Goal: Transaction & Acquisition: Purchase product/service

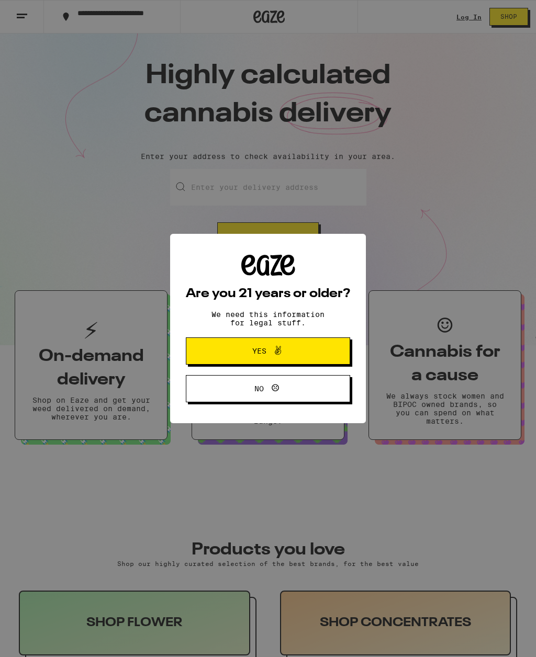
click at [317, 354] on button "Yes" at bounding box center [268, 351] width 164 height 27
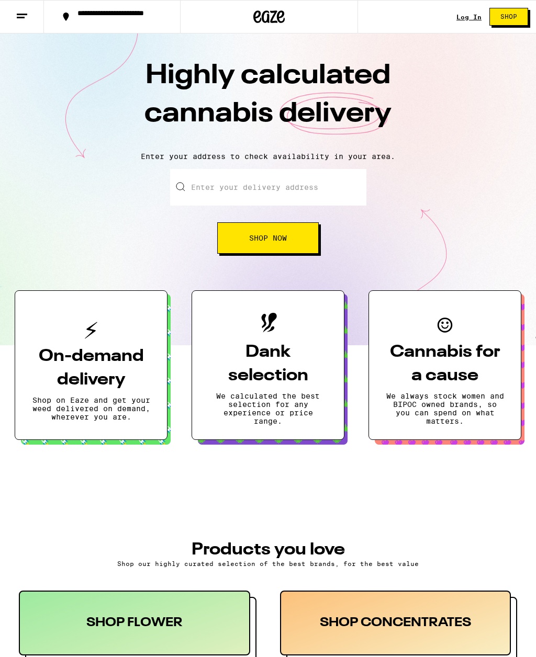
click at [276, 196] on input "Enter your delivery address" at bounding box center [268, 187] width 196 height 37
type input "1"
click at [323, 187] on input "[STREET_ADDRESS][PERSON_NAME]" at bounding box center [268, 187] width 196 height 37
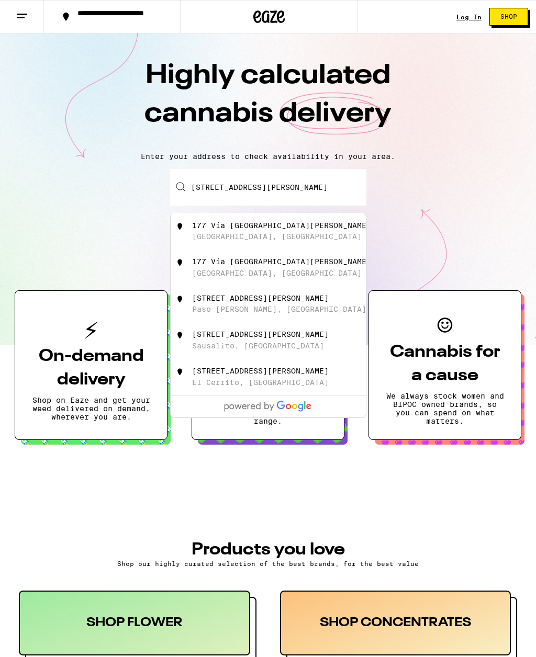
type input "[STREET_ADDRESS][PERSON_NAME]"
click at [458, 191] on div "Enter your delivery address [STREET_ADDRESS][PERSON_NAME][PERSON_NAME] [GEOGRAP…" at bounding box center [267, 211] width 515 height 85
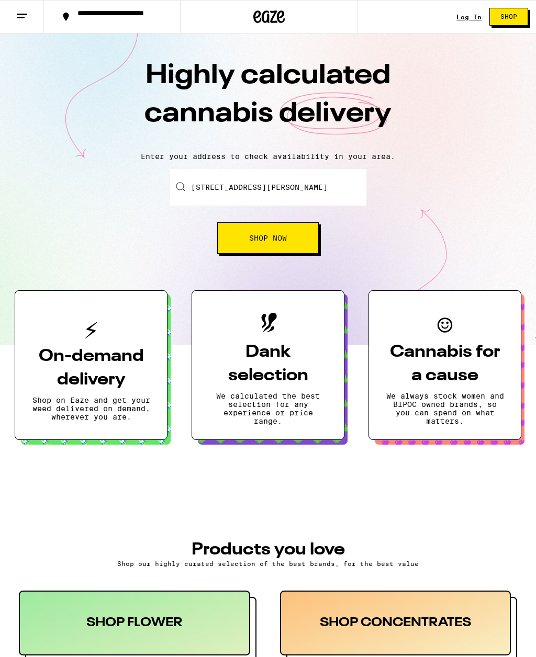
click at [298, 243] on button "Shop Now" at bounding box center [268, 237] width 102 height 31
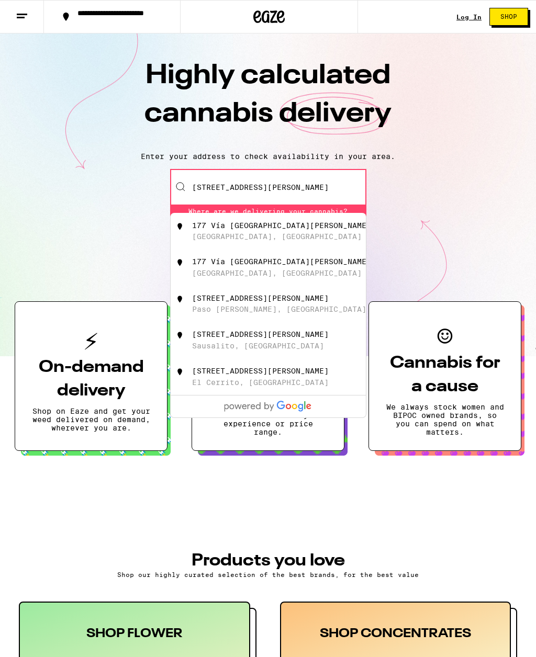
click at [82, 189] on div "Enter your delivery address [STREET_ADDRESS][PERSON_NAME][PERSON_NAME] [GEOGRAP…" at bounding box center [267, 217] width 515 height 96
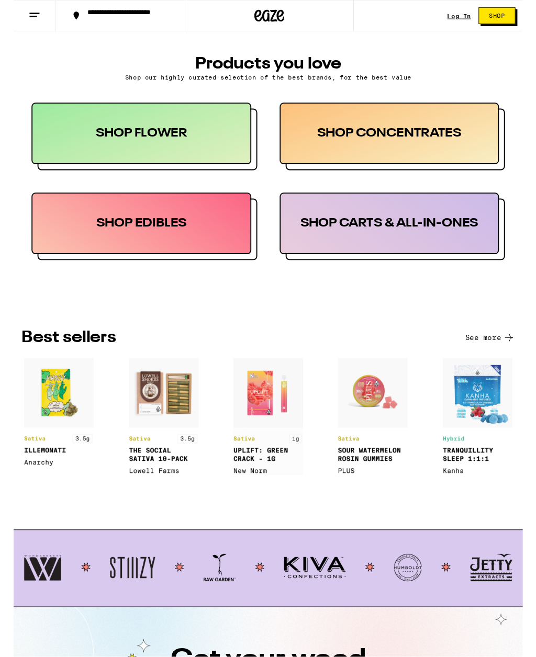
scroll to position [494, 0]
click at [101, 242] on div "SHOP EDIBLES" at bounding box center [134, 235] width 231 height 65
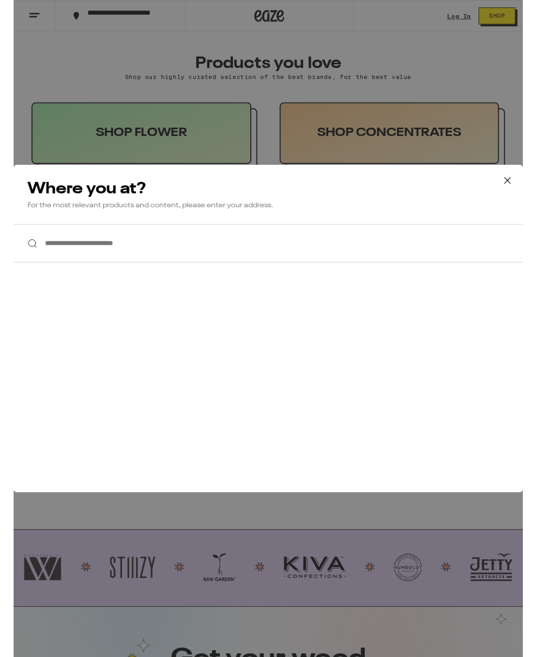
click at [102, 261] on input "**********" at bounding box center [268, 256] width 536 height 40
click at [383, 267] on input "**********" at bounding box center [268, 256] width 536 height 40
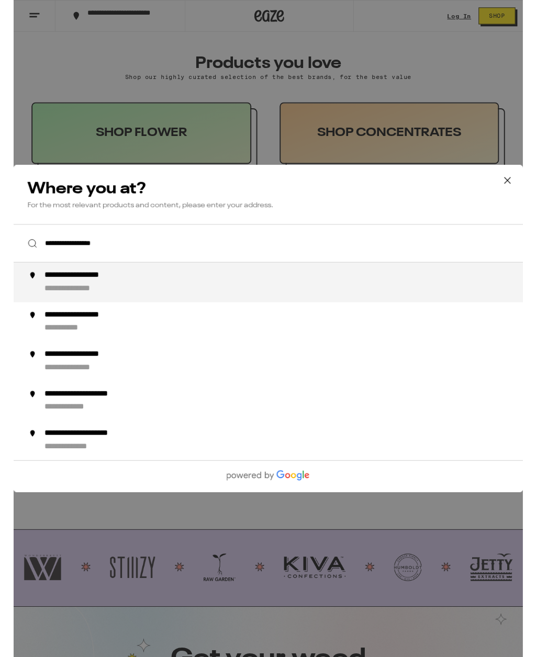
click at [68, 300] on div "**********" at bounding box center [288, 297] width 513 height 25
type input "**********"
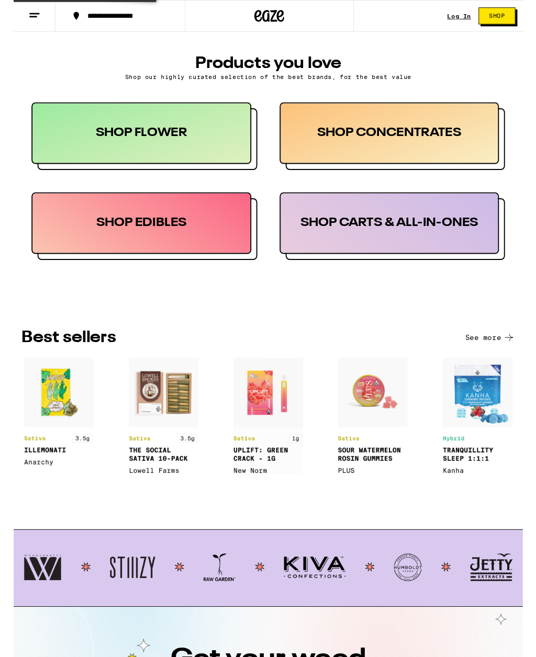
click at [390, 259] on div "SHOP CARTS & ALL-IN-ONES" at bounding box center [395, 235] width 231 height 65
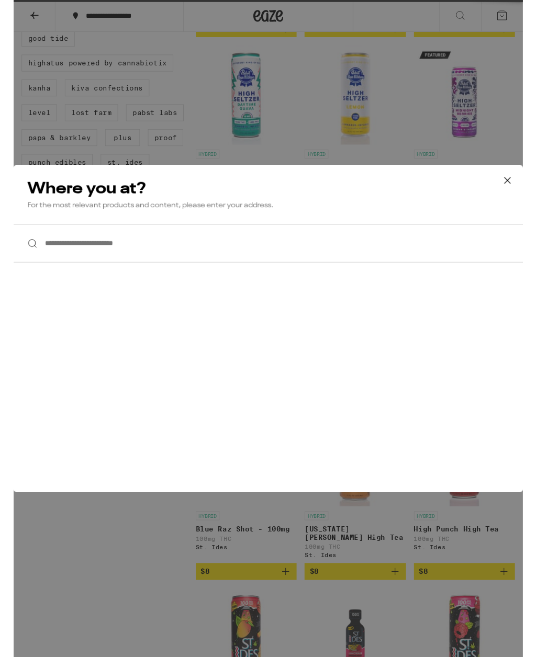
click at [520, 189] on icon at bounding box center [520, 190] width 16 height 16
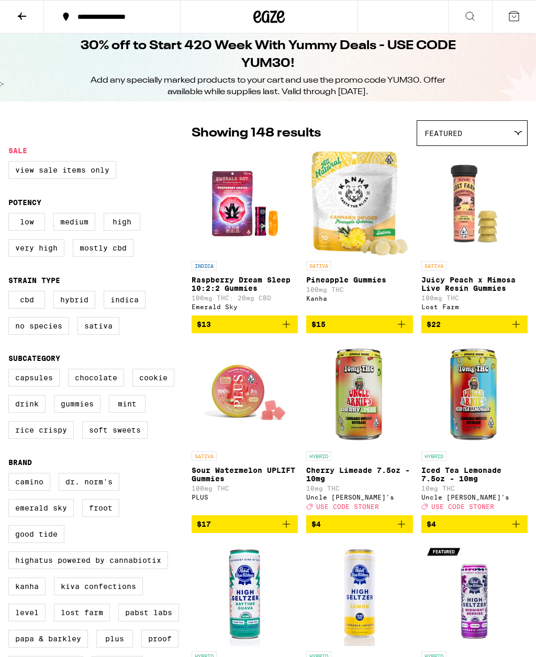
click at [499, 143] on div "Featured" at bounding box center [472, 133] width 110 height 25
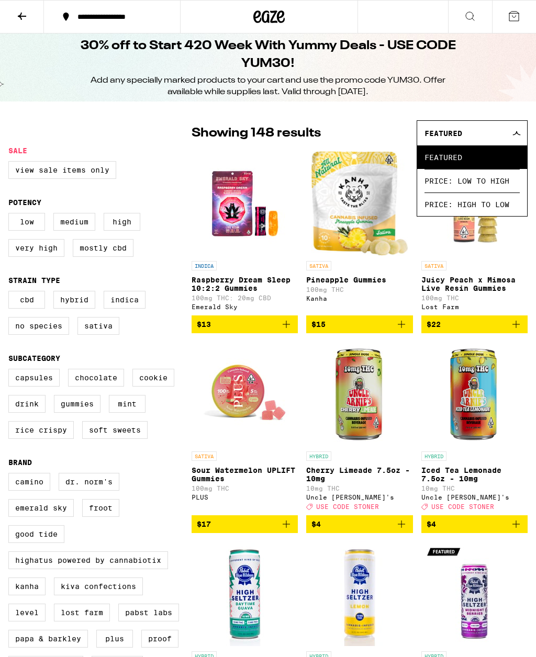
click at [526, 441] on img "Open page for Iced Tea Lemonade 7.5oz - 10mg from Uncle Arnie's" at bounding box center [474, 394] width 105 height 105
click at [23, 229] on label "Low" at bounding box center [26, 222] width 37 height 18
click at [11, 215] on input "Low" at bounding box center [10, 215] width 1 height 1
checkbox input "true"
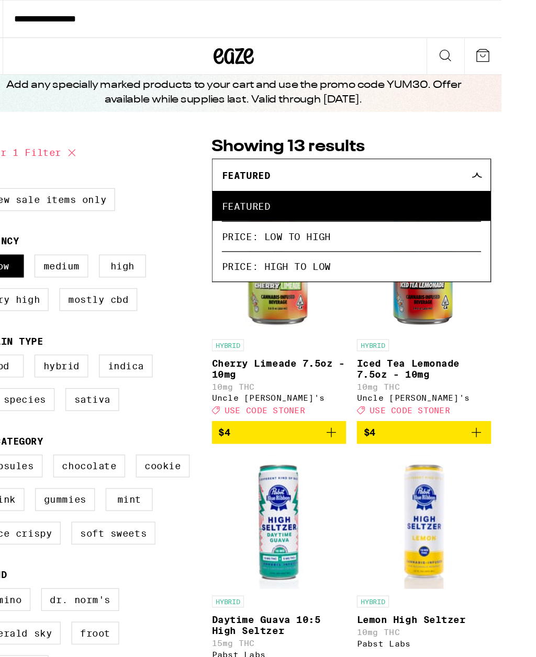
scroll to position [37, 0]
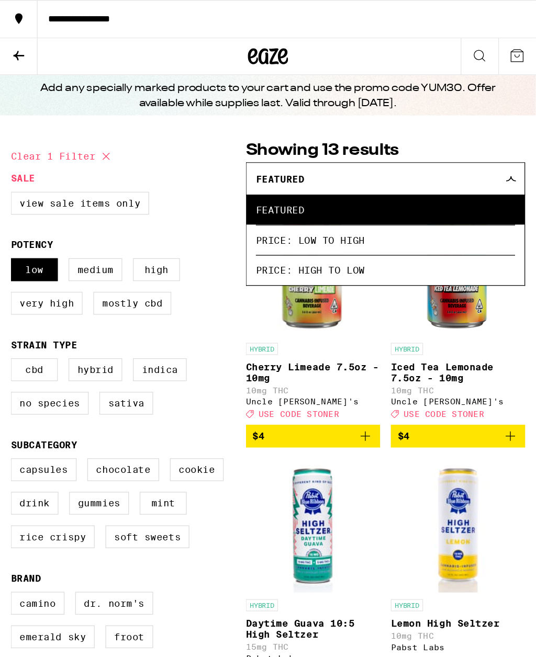
click at [75, 280] on label "Hybrid" at bounding box center [74, 289] width 42 height 18
click at [11, 281] on input "Hybrid" at bounding box center [10, 281] width 1 height 1
click at [74, 280] on label "Hybrid" at bounding box center [74, 289] width 42 height 18
click at [11, 281] on input "Hybrid" at bounding box center [10, 281] width 1 height 1
click at [76, 280] on label "Hybrid" at bounding box center [74, 289] width 42 height 18
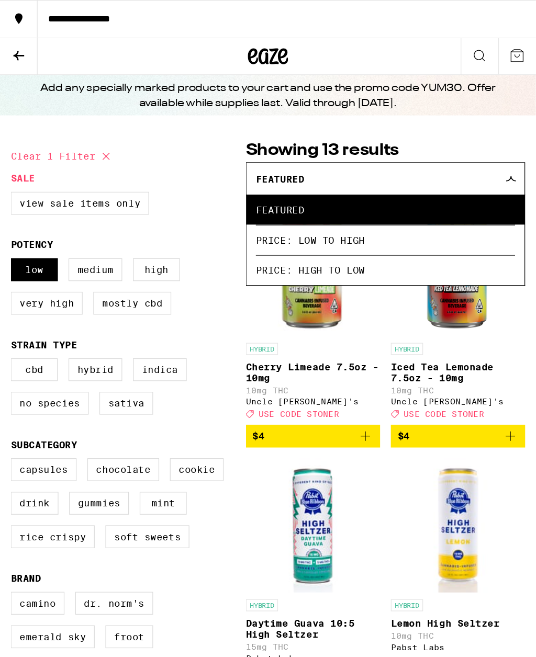
click at [11, 281] on input "Hybrid" at bounding box center [10, 281] width 1 height 1
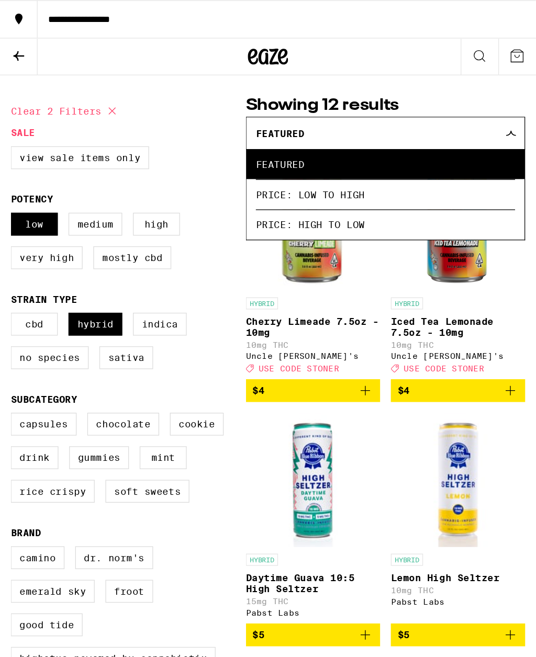
scroll to position [72, 0]
click at [72, 244] on label "Hybrid" at bounding box center [74, 253] width 42 height 18
click at [11, 245] on input "Hybrid" at bounding box center [10, 245] width 1 height 1
checkbox input "false"
click at [30, 114] on label "View Sale Items Only" at bounding box center [62, 123] width 108 height 18
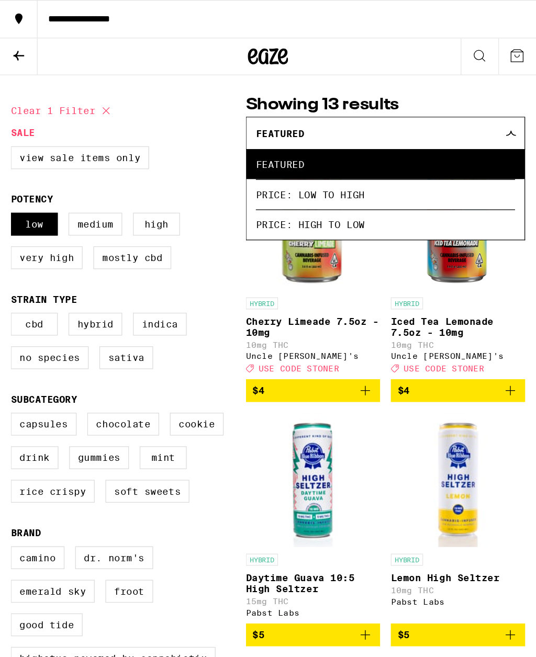
click at [11, 116] on input "View Sale Items Only" at bounding box center [10, 116] width 1 height 1
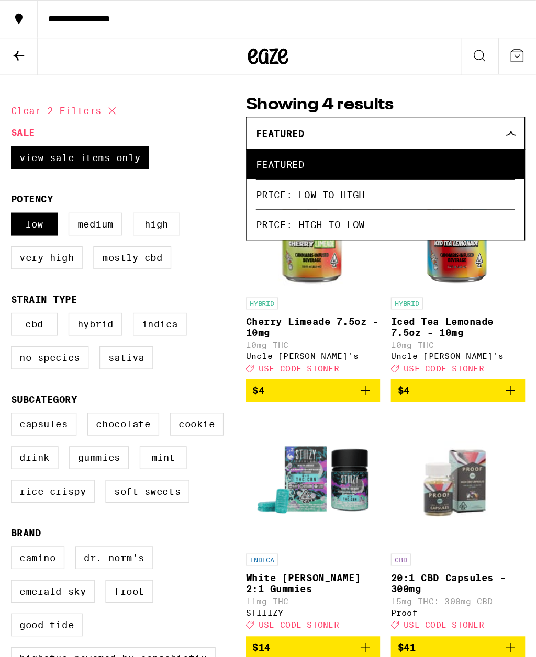
click at [36, 114] on label "View Sale Items Only" at bounding box center [62, 123] width 108 height 18
click at [11, 116] on input "View Sale Items Only" at bounding box center [10, 116] width 1 height 1
checkbox input "false"
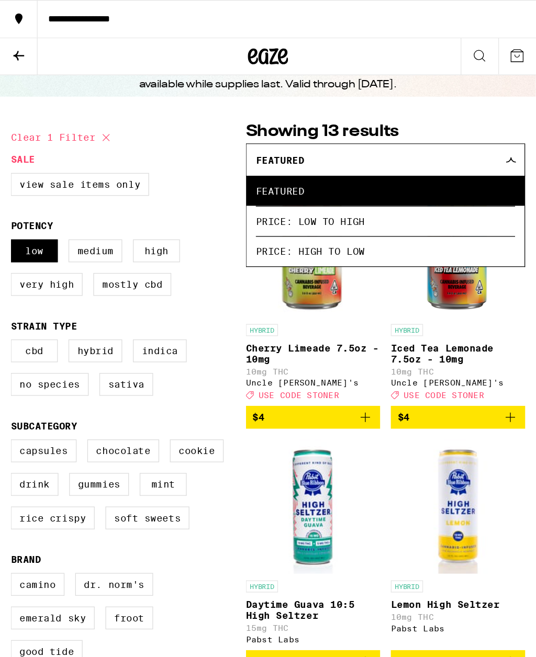
scroll to position [51, 0]
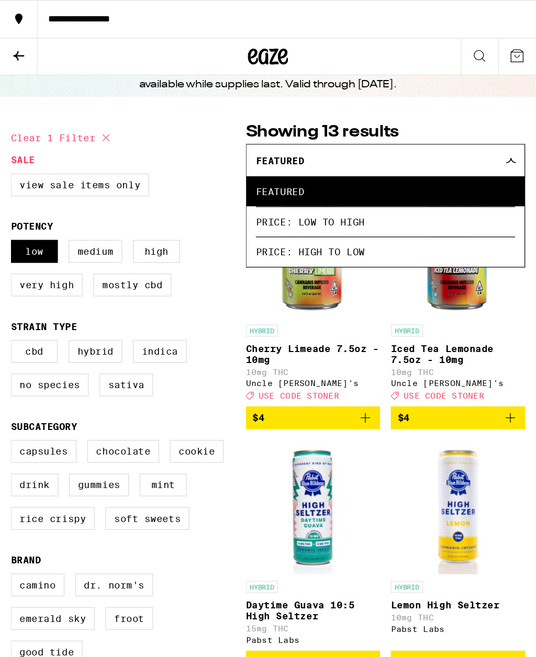
click at [83, 101] on icon at bounding box center [82, 107] width 13 height 13
checkbox input "false"
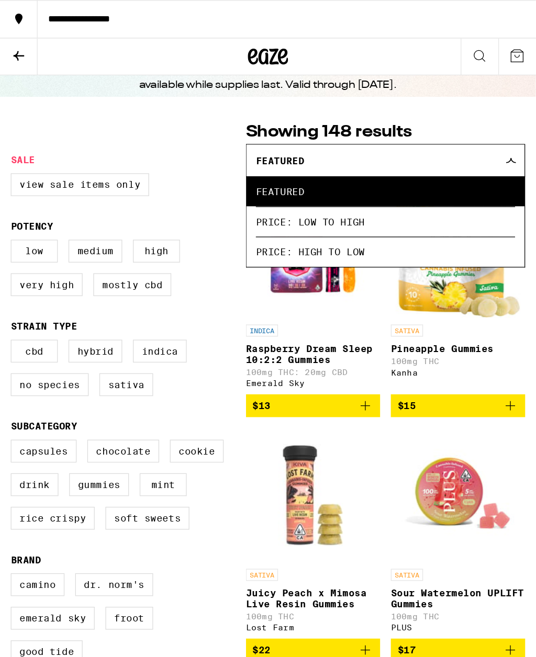
scroll to position [51, 0]
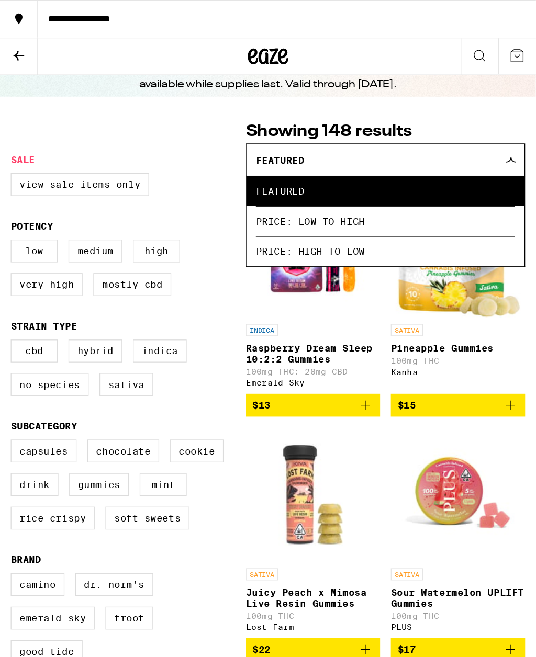
click at [369, 253] on div "SATIVA Pineapple Gummies 100mg THC Kanha" at bounding box center [357, 277] width 105 height 49
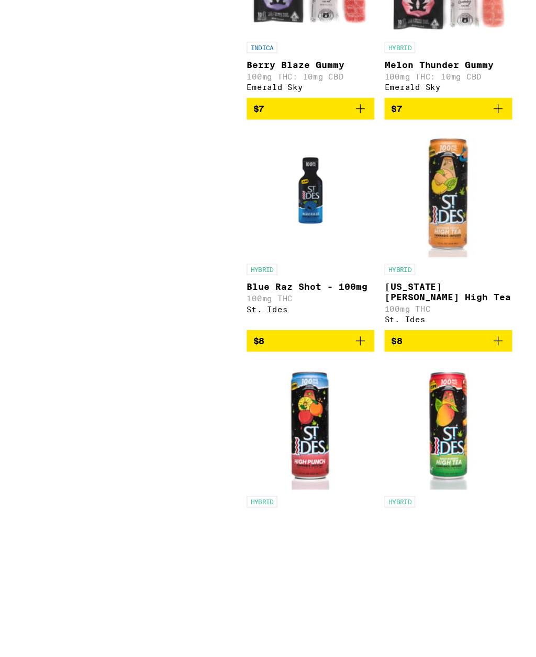
scroll to position [1114, 0]
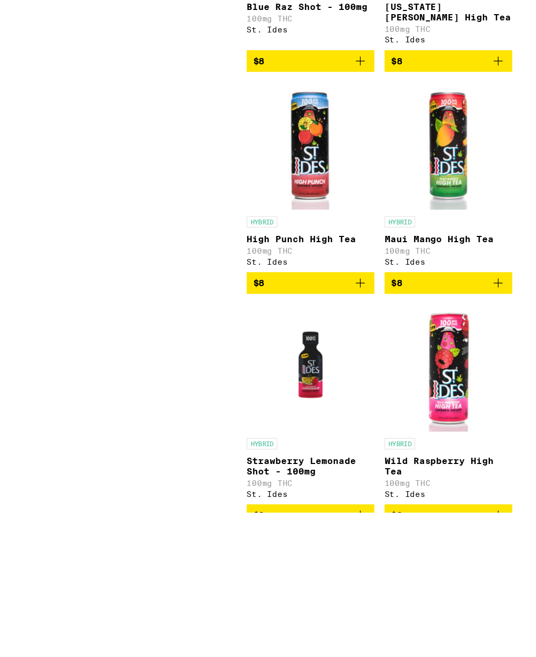
scroll to position [1344, 0]
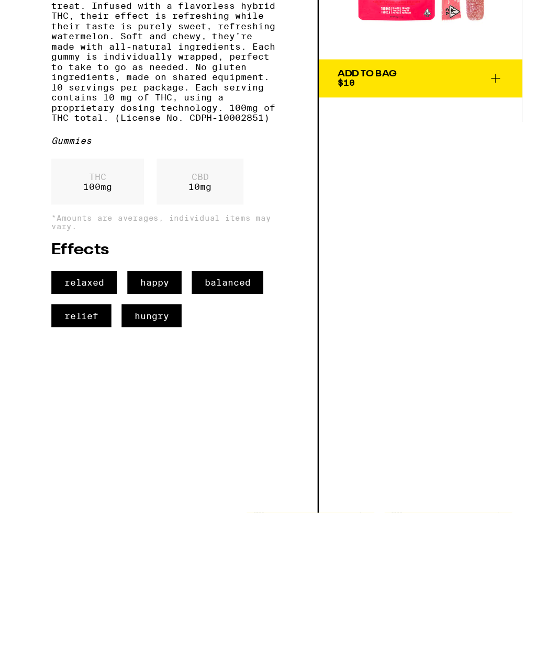
scroll to position [1344, 0]
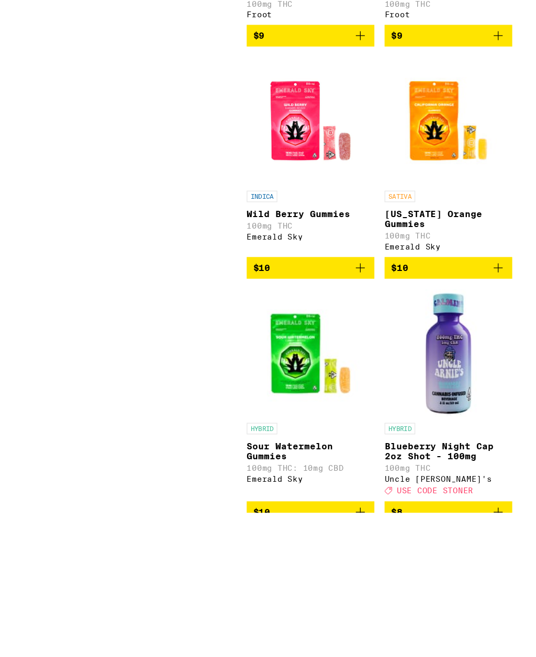
scroll to position [2119, 0]
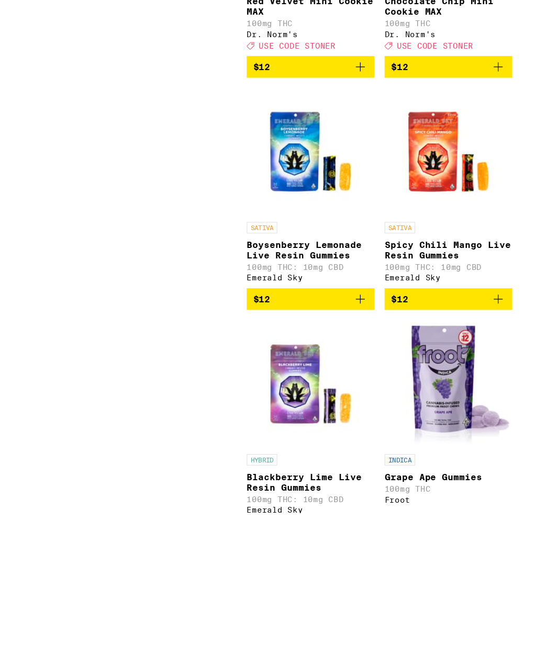
scroll to position [3274, 0]
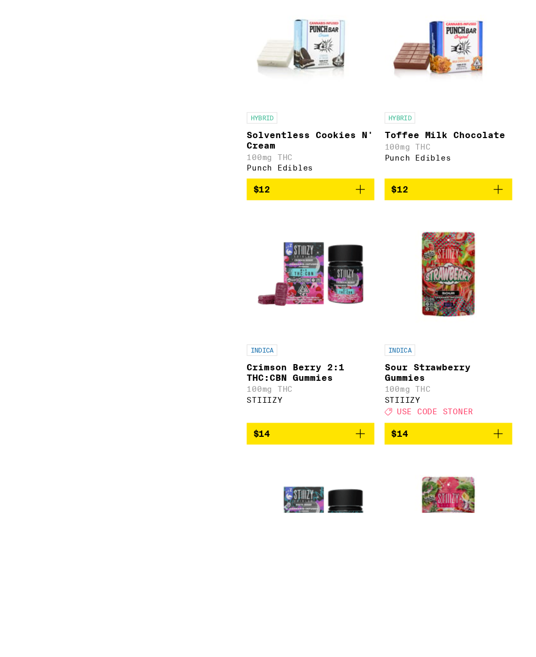
scroll to position [4118, 0]
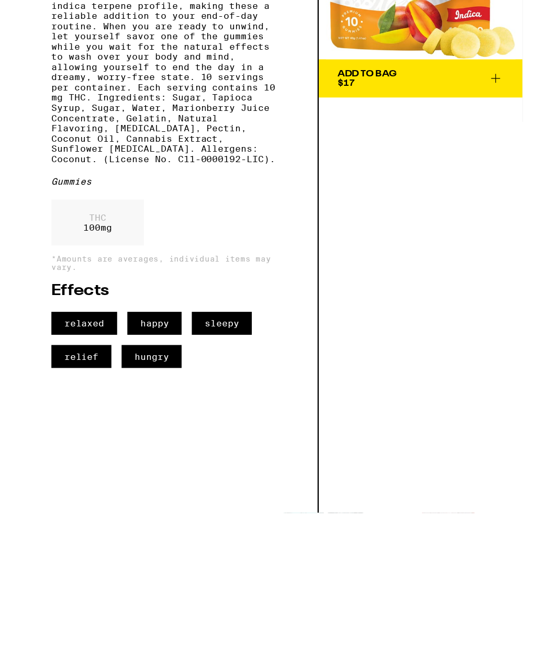
scroll to position [4119, 0]
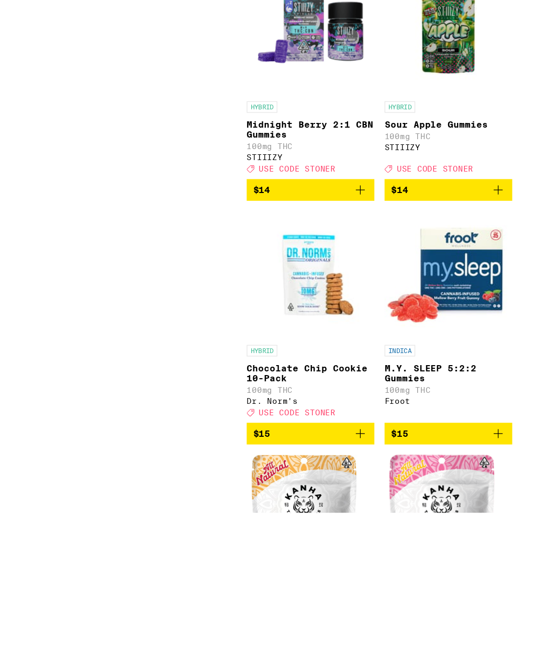
scroll to position [4718, 0]
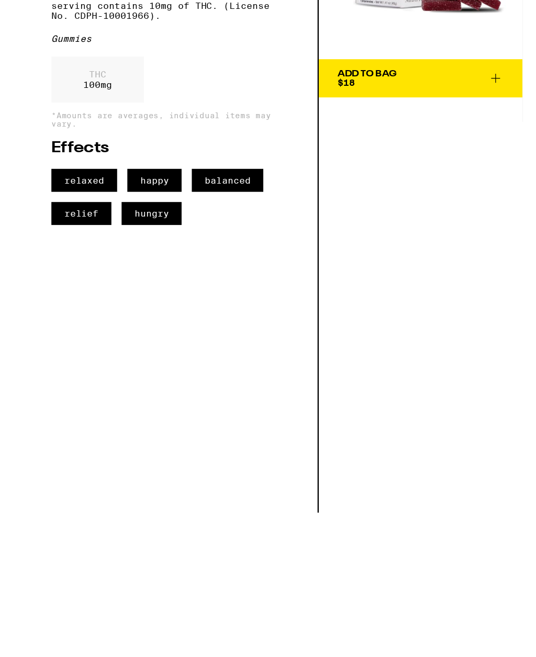
scroll to position [4719, 0]
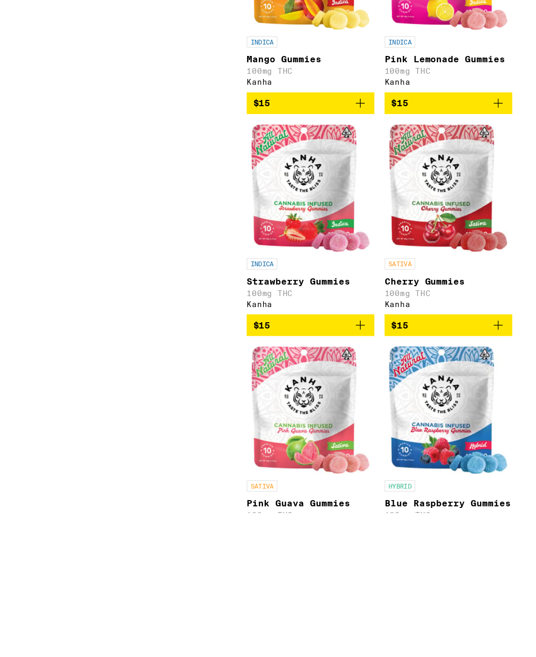
scroll to position [5171, 0]
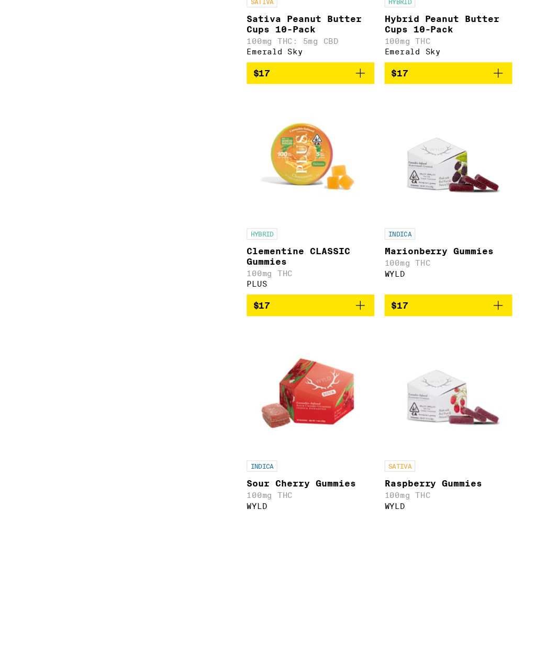
scroll to position [6351, 0]
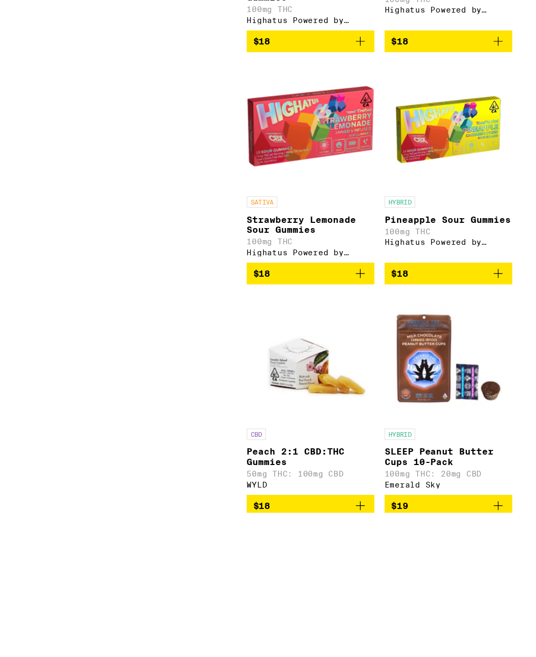
scroll to position [7123, 0]
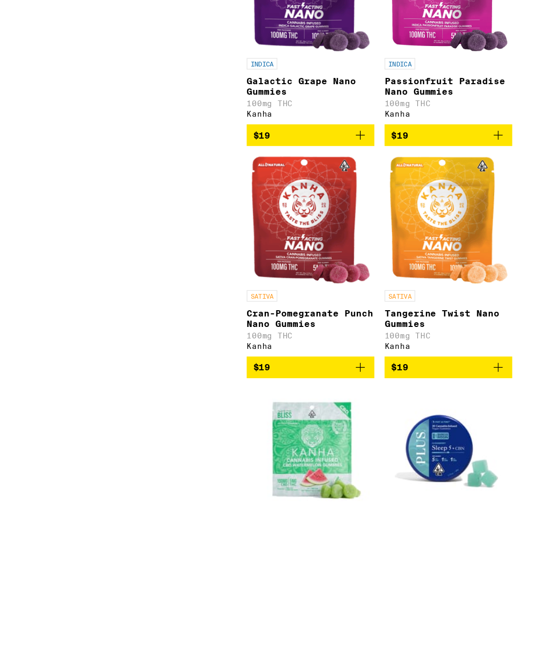
scroll to position [7617, 0]
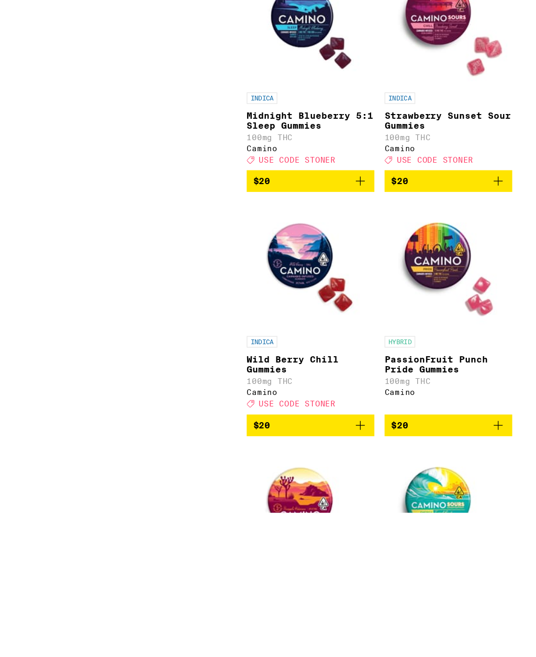
scroll to position [8351, 0]
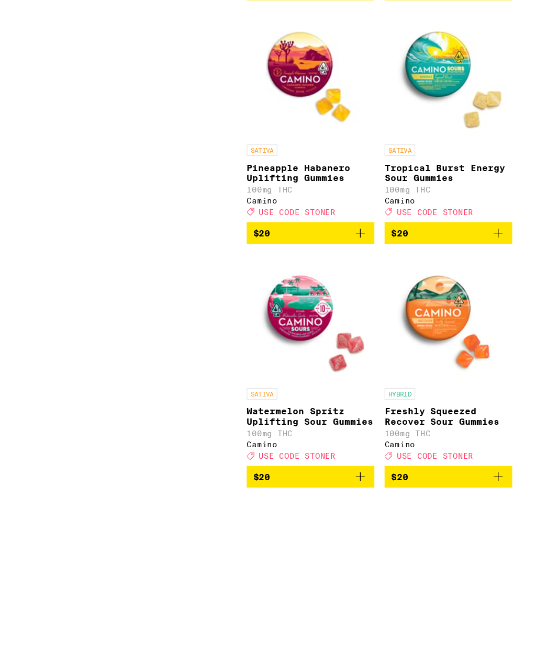
scroll to position [8739, 0]
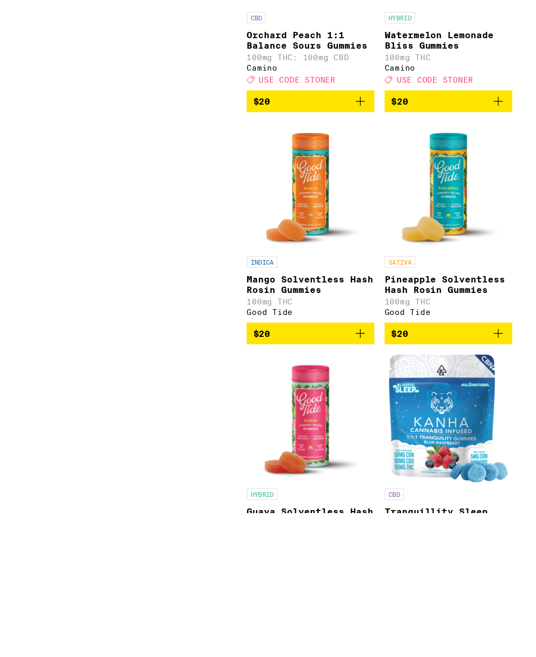
scroll to position [9218, 0]
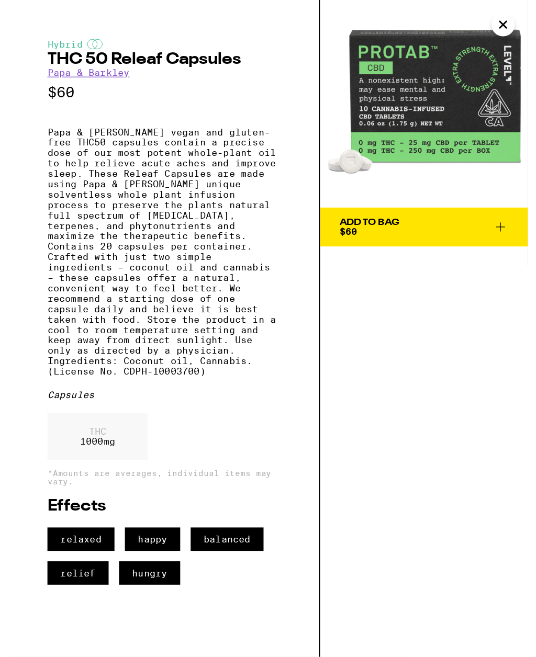
scroll to position [9197, 0]
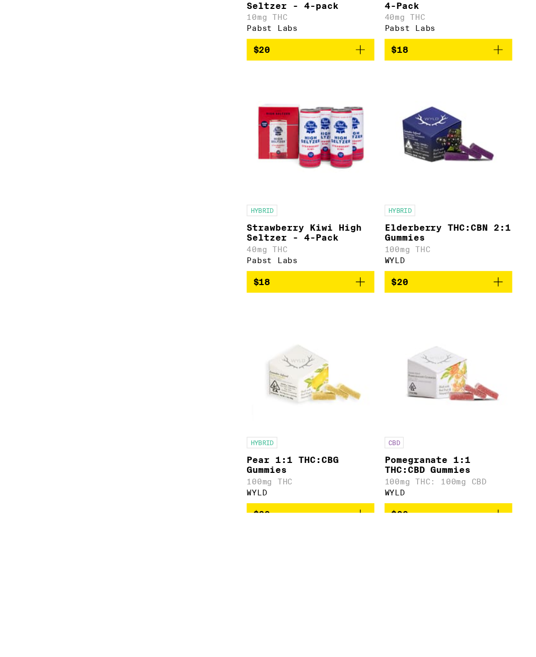
scroll to position [9839, 0]
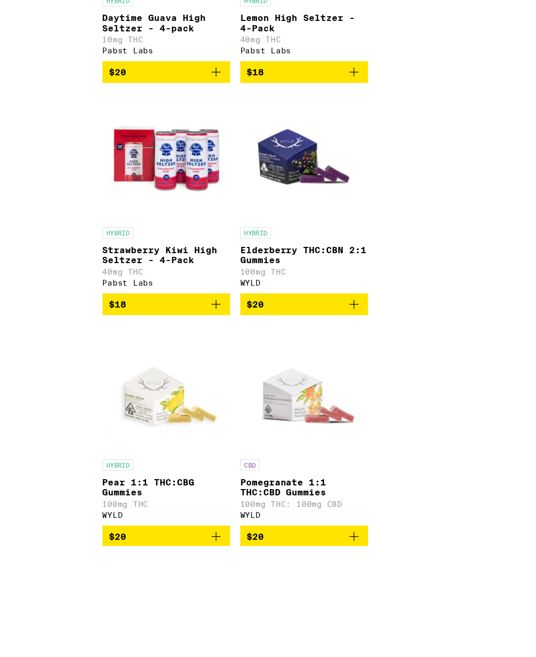
click at [0, 0] on input "Top Categories" at bounding box center [0, 0] width 0 height 0
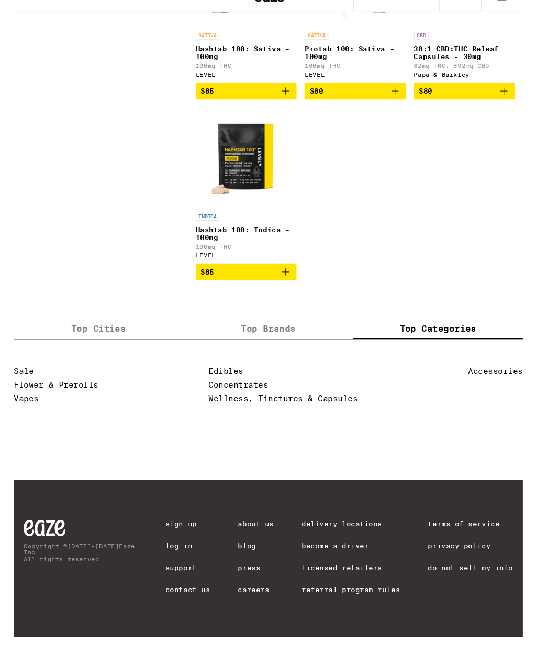
scroll to position [9805, 0]
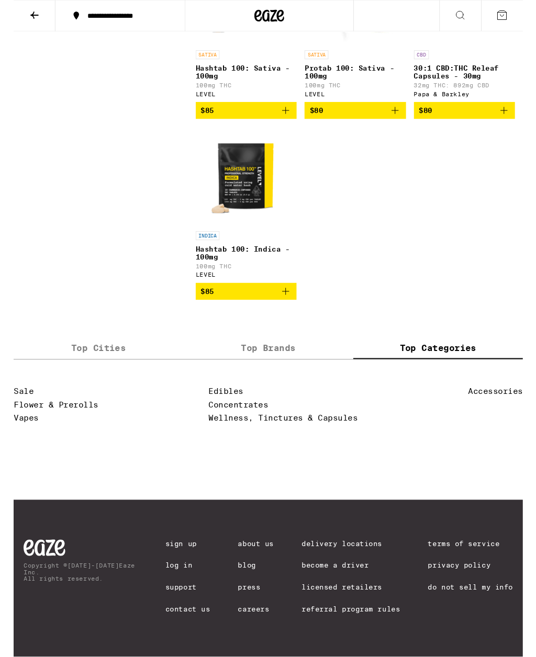
click at [344, 441] on link "Wellness, Tinctures & Capsules" at bounding box center [283, 440] width 157 height 10
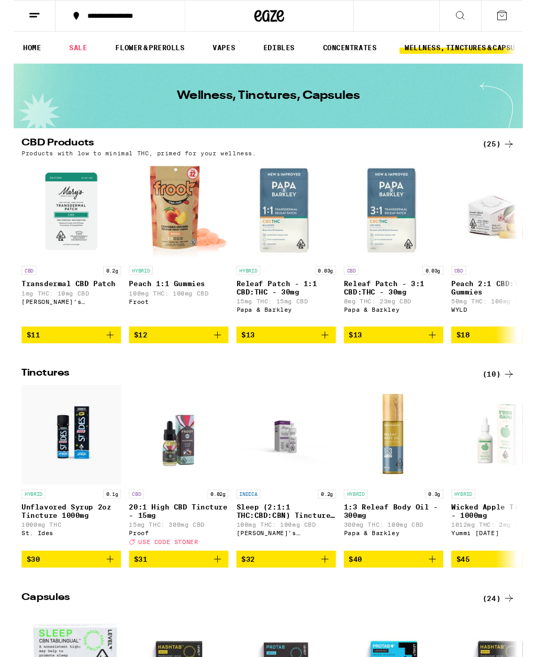
click at [305, 241] on img "Open page for Releaf Patch - 1:1 CBD:THC - 30mg from Papa & Barkley" at bounding box center [286, 222] width 105 height 105
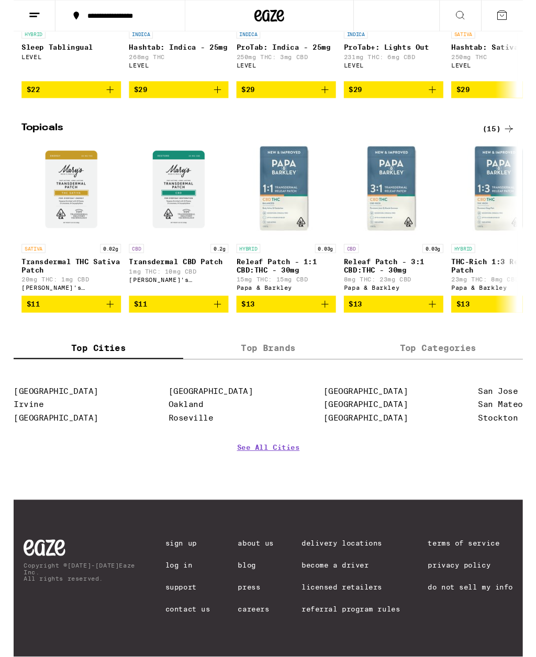
scroll to position [759, 0]
click at [39, 272] on p "Transdermal THC Sativa Patch" at bounding box center [60, 280] width 105 height 17
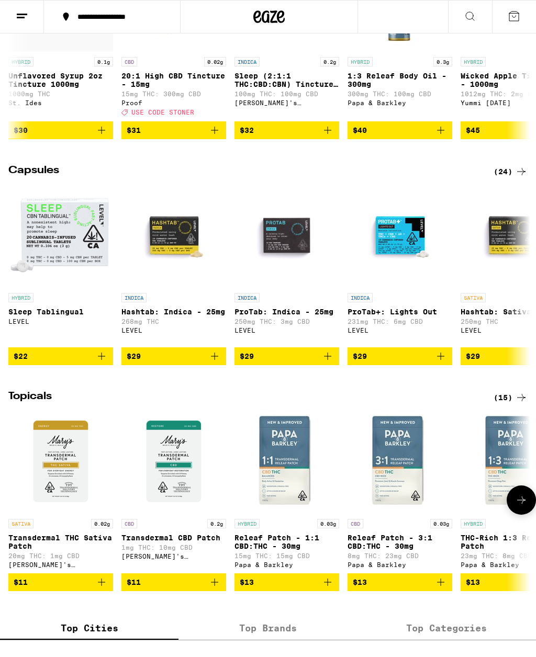
scroll to position [759, 0]
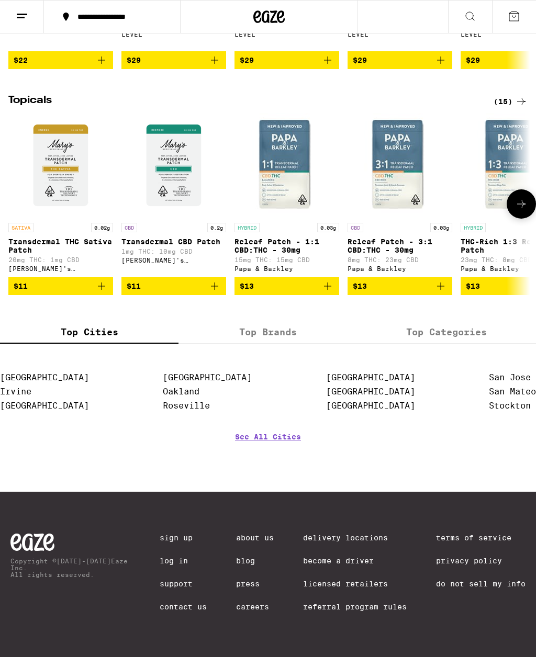
click at [55, 184] on img "Open page for Transdermal THC Sativa Patch from Mary's Medicinals" at bounding box center [60, 165] width 105 height 105
